Goal: Check status: Check status

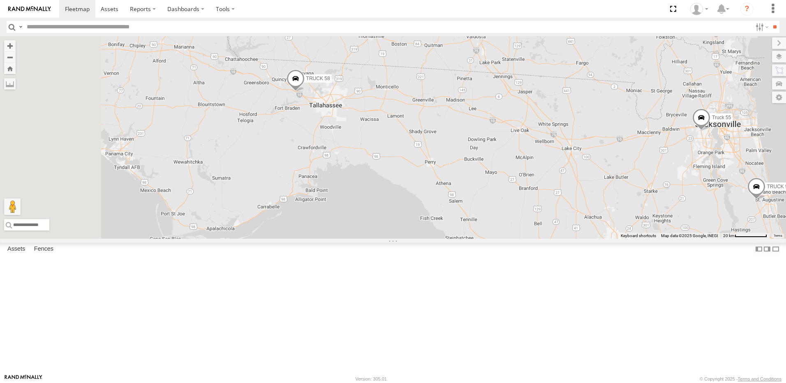
drag, startPoint x: 314, startPoint y: 183, endPoint x: 423, endPoint y: 213, distance: 113.0
click at [428, 214] on div "Truck 55 TRUCK 58 TRUCK 99 8" at bounding box center [393, 137] width 786 height 203
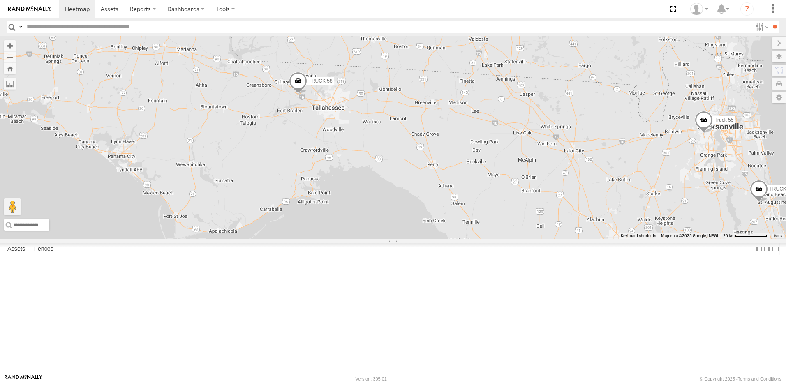
click at [307, 94] on span at bounding box center [298, 83] width 18 height 22
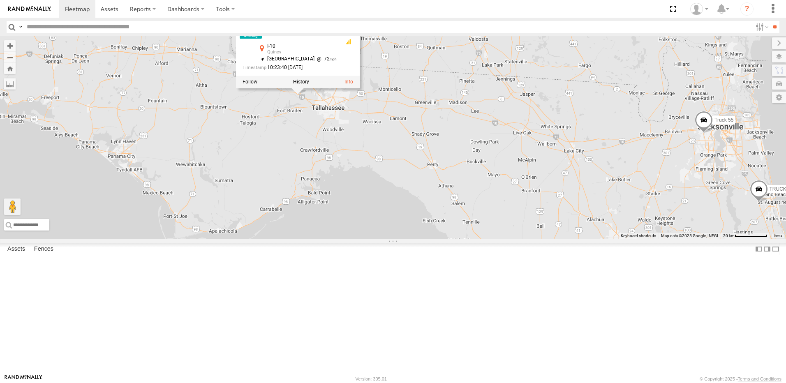
click at [370, 181] on div "Truck 55 TRUCK 58 TRUCK 99 8 TRUCK 58 All Assets I-10 [GEOGRAPHIC_DATA] 30.5171…" at bounding box center [393, 137] width 786 height 203
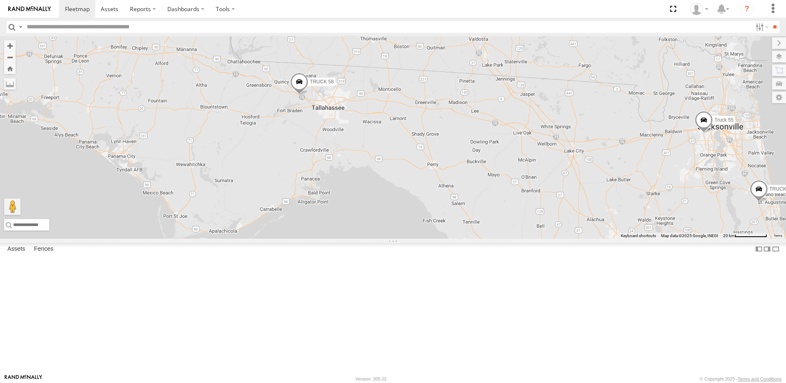
click at [0, 0] on link at bounding box center [0, 0] width 0 height 0
